Goal: Task Accomplishment & Management: Use online tool/utility

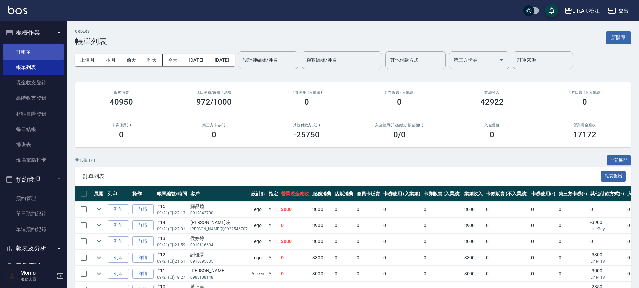
click at [31, 49] on link "打帳單" at bounding box center [34, 51] width 62 height 15
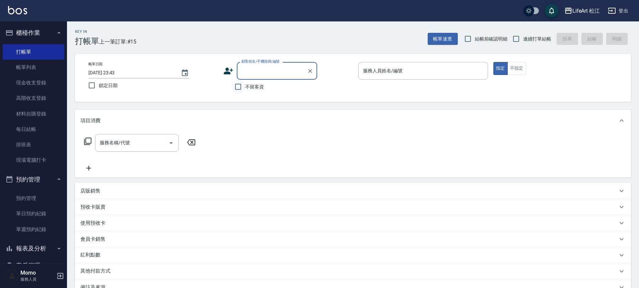
click at [235, 84] on input "不留客資" at bounding box center [238, 87] width 14 height 14
checkbox input "true"
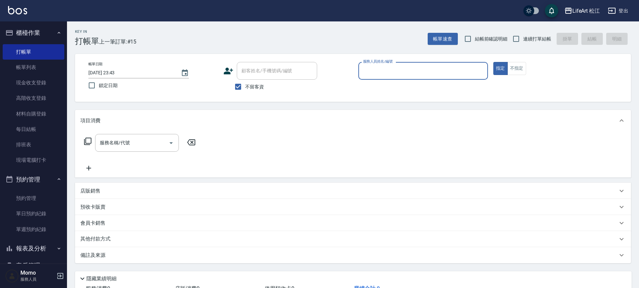
click at [390, 74] on input "服務人員姓名/編號" at bounding box center [423, 71] width 124 height 12
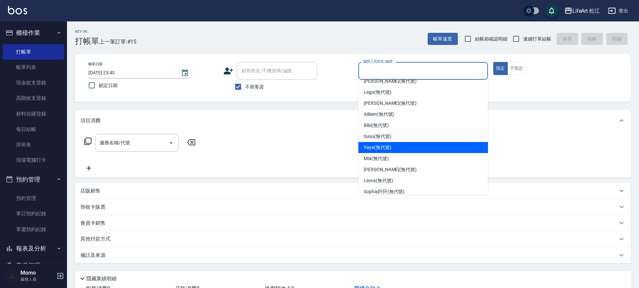
scroll to position [43, 0]
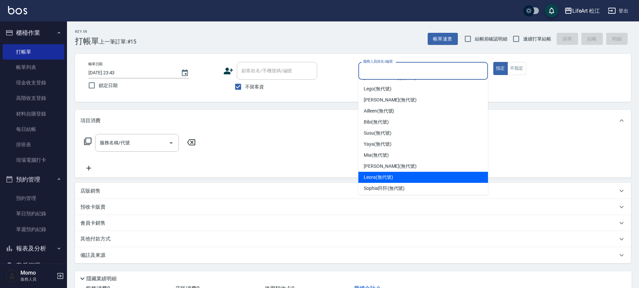
click at [398, 176] on div "Leora (無代號)" at bounding box center [423, 177] width 130 height 11
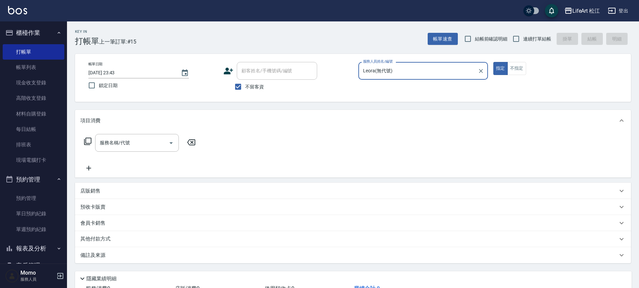
type input "Leora(無代號)"
click at [130, 145] on input "服務名稱/代號" at bounding box center [132, 143] width 68 height 12
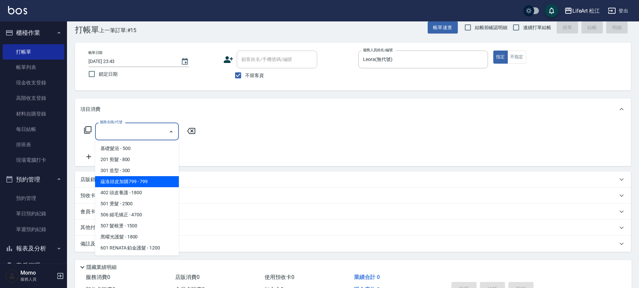
scroll to position [0, 0]
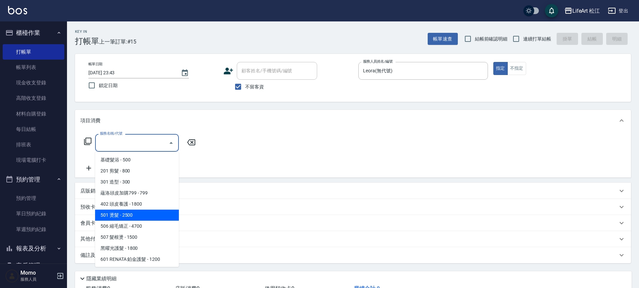
click at [145, 217] on span "501 燙髮 - 2500" at bounding box center [137, 215] width 84 height 11
type input "501 燙髮(501)"
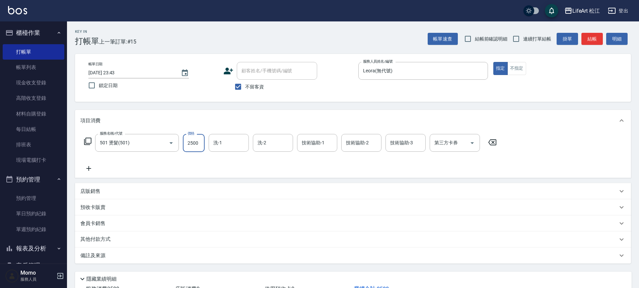
click at [198, 143] on input "2500" at bounding box center [194, 143] width 22 height 18
type input "1000"
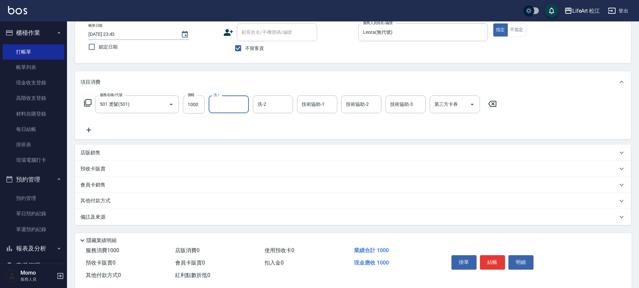
scroll to position [51, 0]
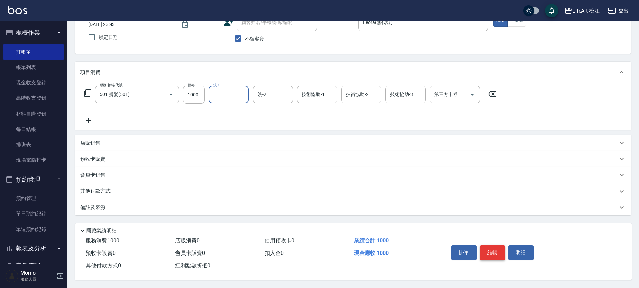
click at [495, 250] on button "結帳" at bounding box center [492, 252] width 25 height 14
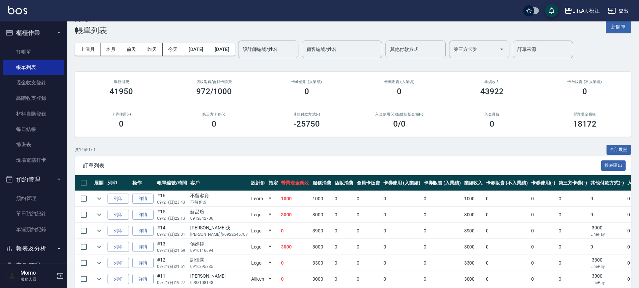
scroll to position [11, 0]
click at [146, 198] on link "詳情" at bounding box center [142, 198] width 21 height 10
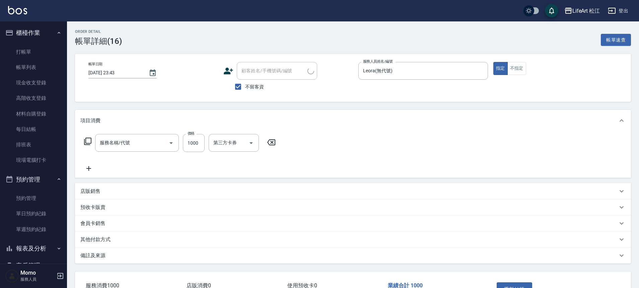
type input "[DATE] 23:43"
checkbox input "true"
type input "Leora(無代號)"
type input "501 燙髮(501)"
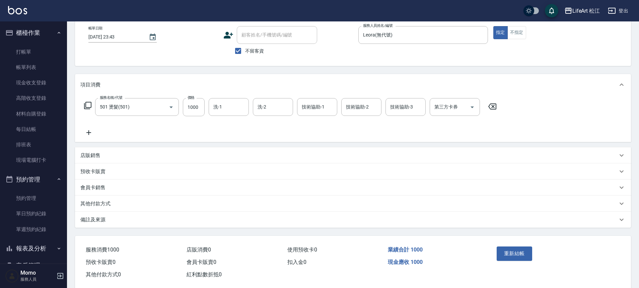
scroll to position [48, 0]
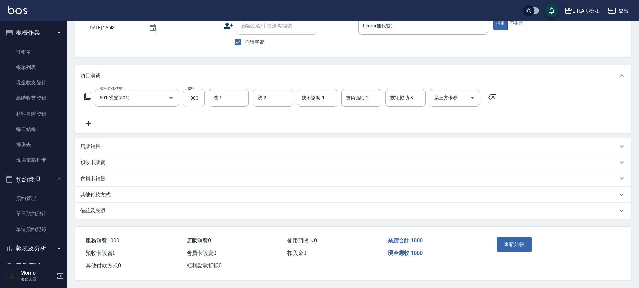
click at [95, 211] on p "備註及來源" at bounding box center [92, 210] width 25 height 7
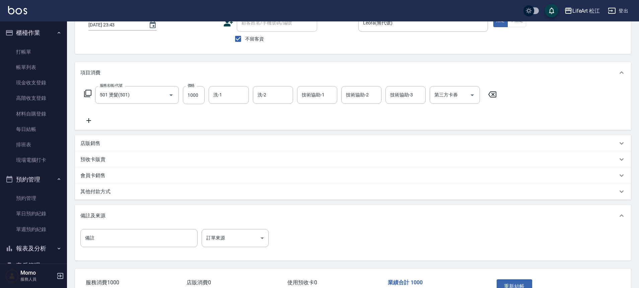
click at [132, 189] on div "其他付款方式" at bounding box center [348, 191] width 537 height 7
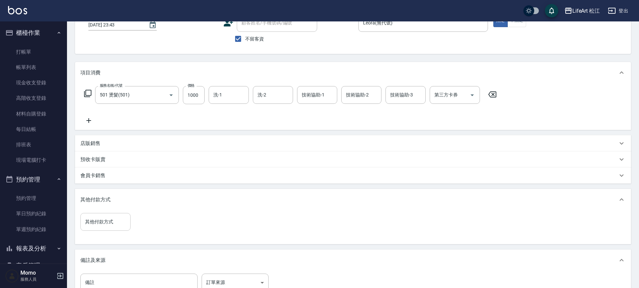
click at [112, 219] on input "其他付款方式" at bounding box center [105, 222] width 44 height 12
click at [106, 238] on span "轉帳" at bounding box center [105, 238] width 50 height 11
type input "轉帳"
click at [155, 220] on input "0" at bounding box center [160, 222] width 50 height 18
type input "1000"
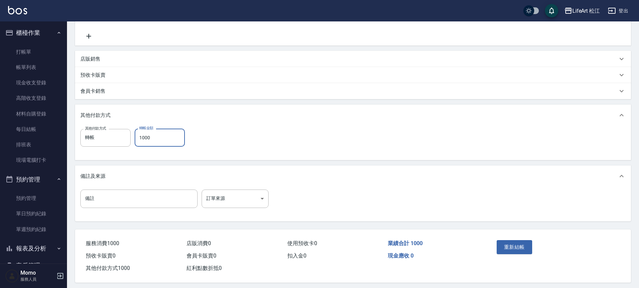
scroll to position [134, 0]
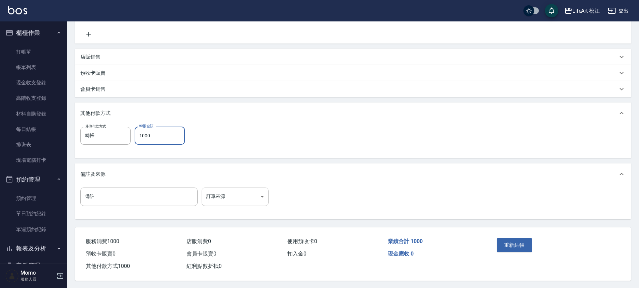
click at [249, 202] on body "LifeArt 松江 登出 櫃檯作業 打帳單 帳單列表 現金收支登錄 高階收支登錄 材料自購登錄 每日結帳 排班表 現場電腦打卡 預約管理 預約管理 單日預約…" at bounding box center [319, 77] width 639 height 423
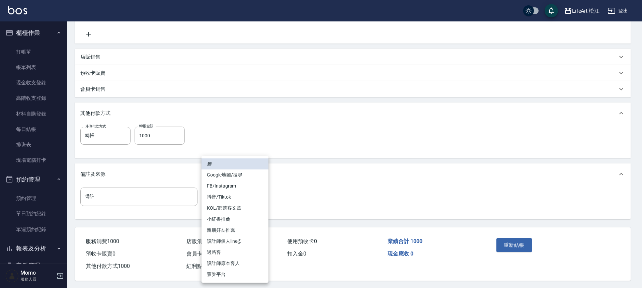
click at [313, 213] on div at bounding box center [321, 144] width 642 height 288
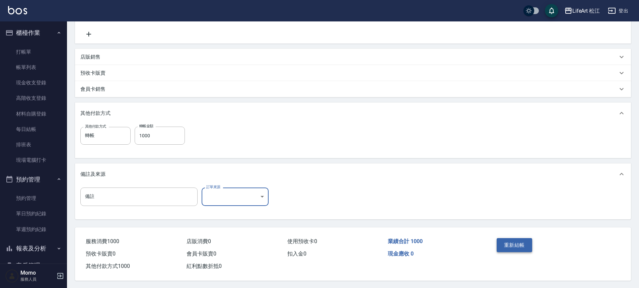
click at [520, 246] on button "重新結帳" at bounding box center [513, 245] width 35 height 14
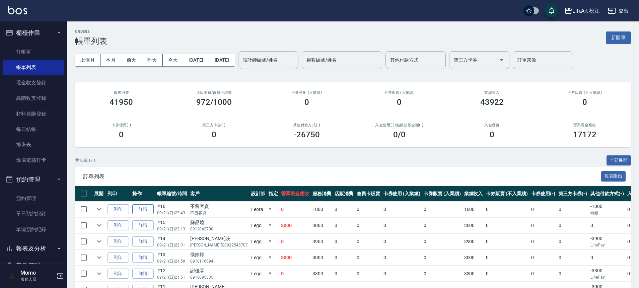
click at [142, 210] on link "詳情" at bounding box center [142, 209] width 21 height 10
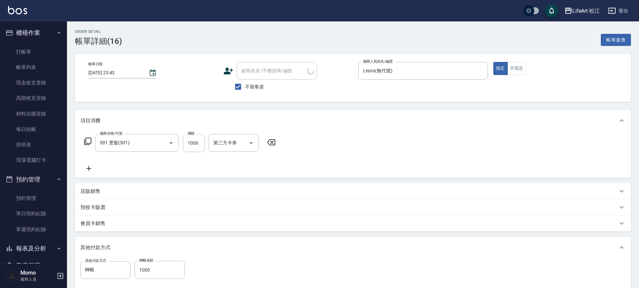
type input "[DATE] 23:43"
checkbox input "true"
type input "Leora(無代號)"
type input "501 燙髮(501)"
click at [155, 72] on icon "Choose date, selected date is 2025-09-21" at bounding box center [153, 73] width 8 height 8
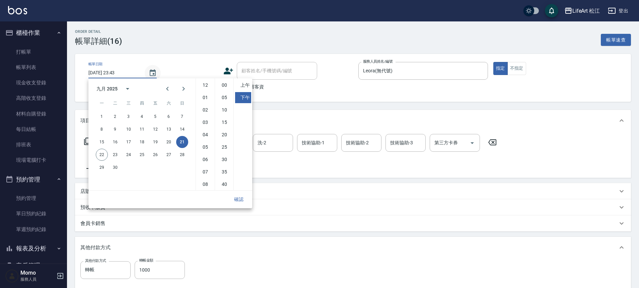
scroll to position [37, 0]
click at [101, 151] on button "22" at bounding box center [102, 155] width 12 height 12
type input "[DATE] 23:43"
click at [240, 198] on button "確認" at bounding box center [238, 199] width 21 height 12
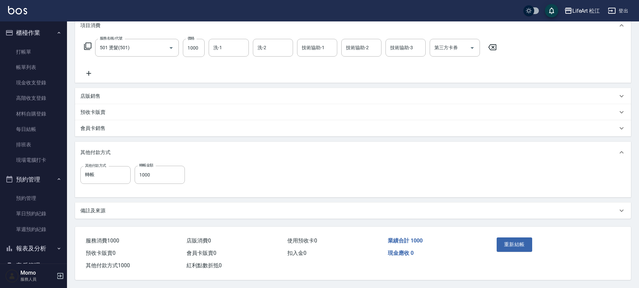
scroll to position [98, 0]
click at [522, 244] on button "重新結帳" at bounding box center [513, 244] width 35 height 14
